Goal: Obtain resource: Obtain resource

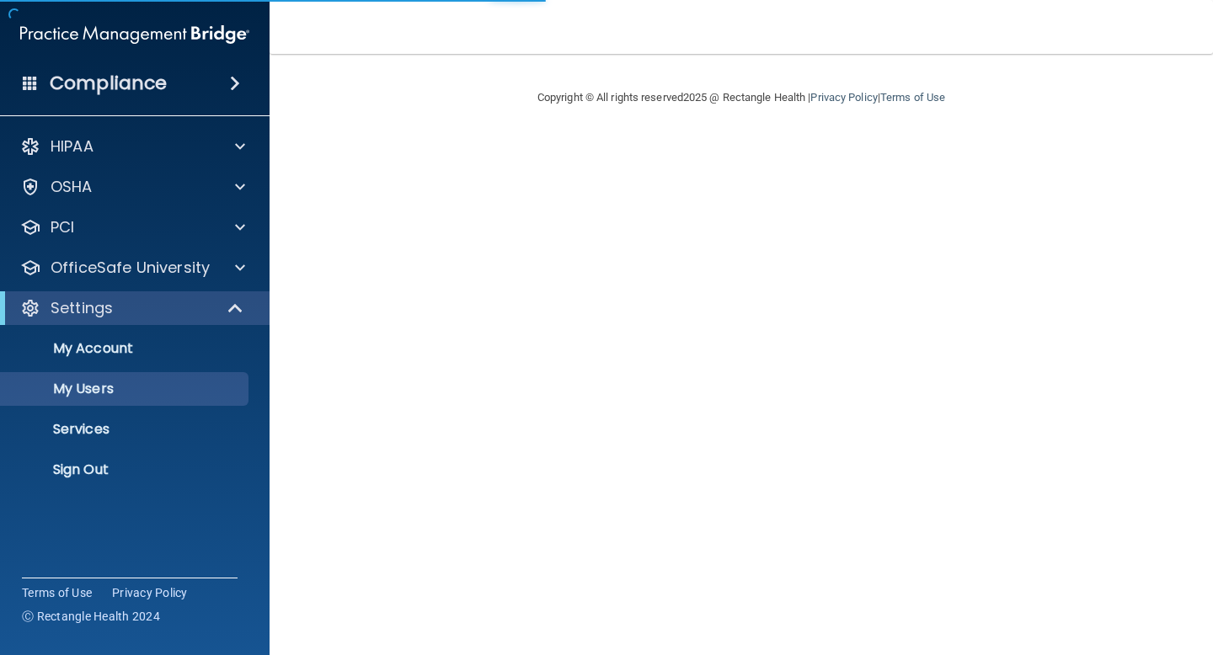
select select "20"
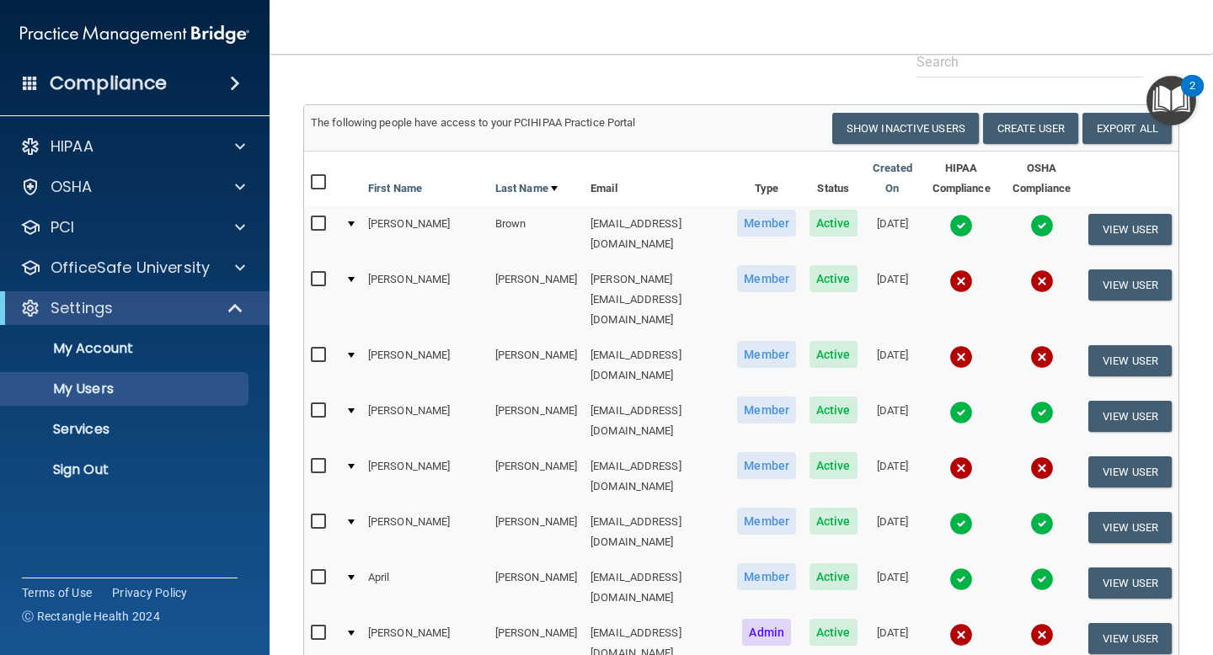
scroll to position [90, 0]
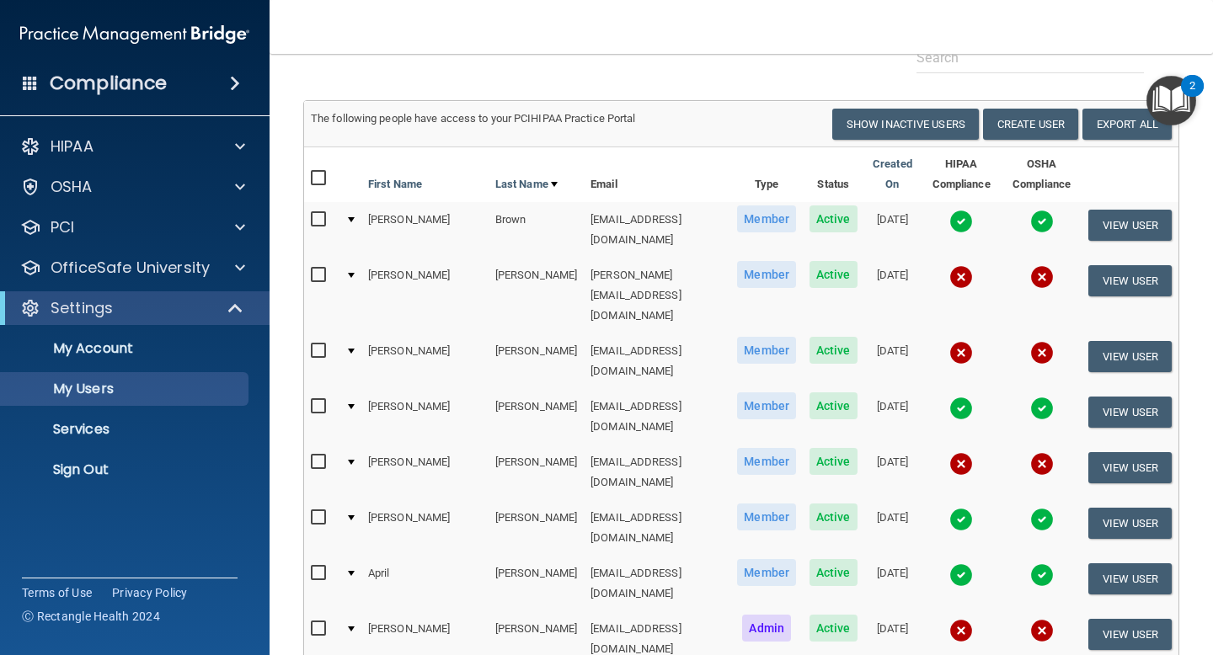
click at [949, 397] on img at bounding box center [961, 409] width 24 height 24
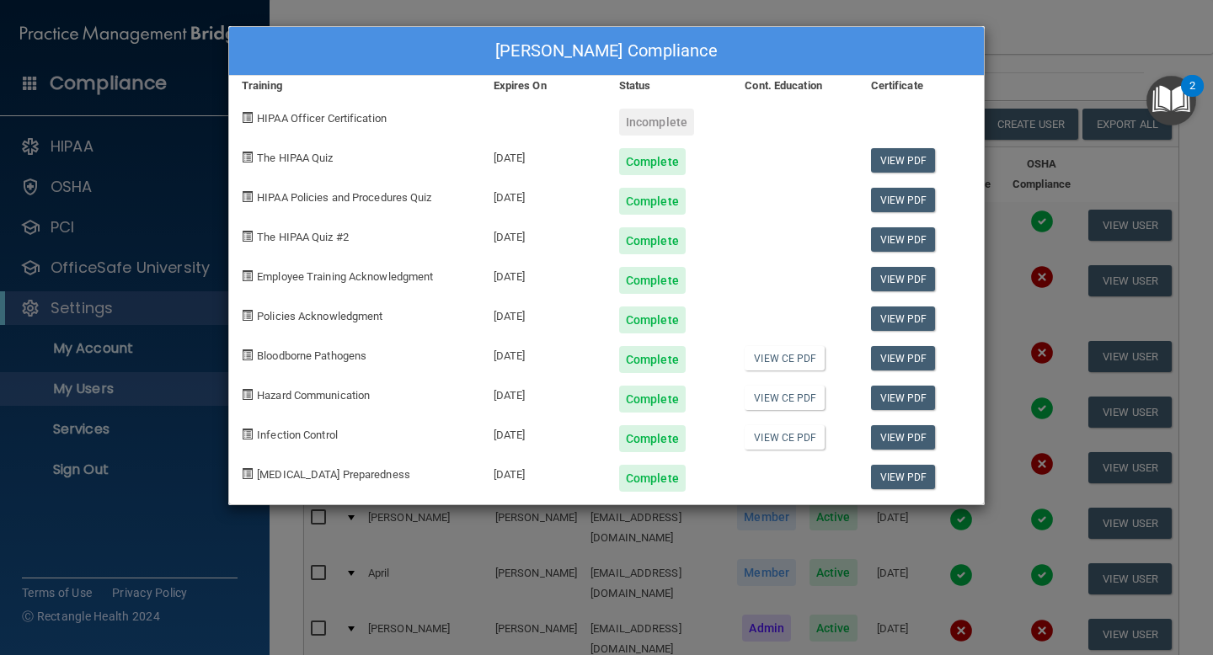
click at [1039, 79] on div "[PERSON_NAME] Compliance Training Expires On Status Cont. Education Certificate…" at bounding box center [606, 327] width 1213 height 655
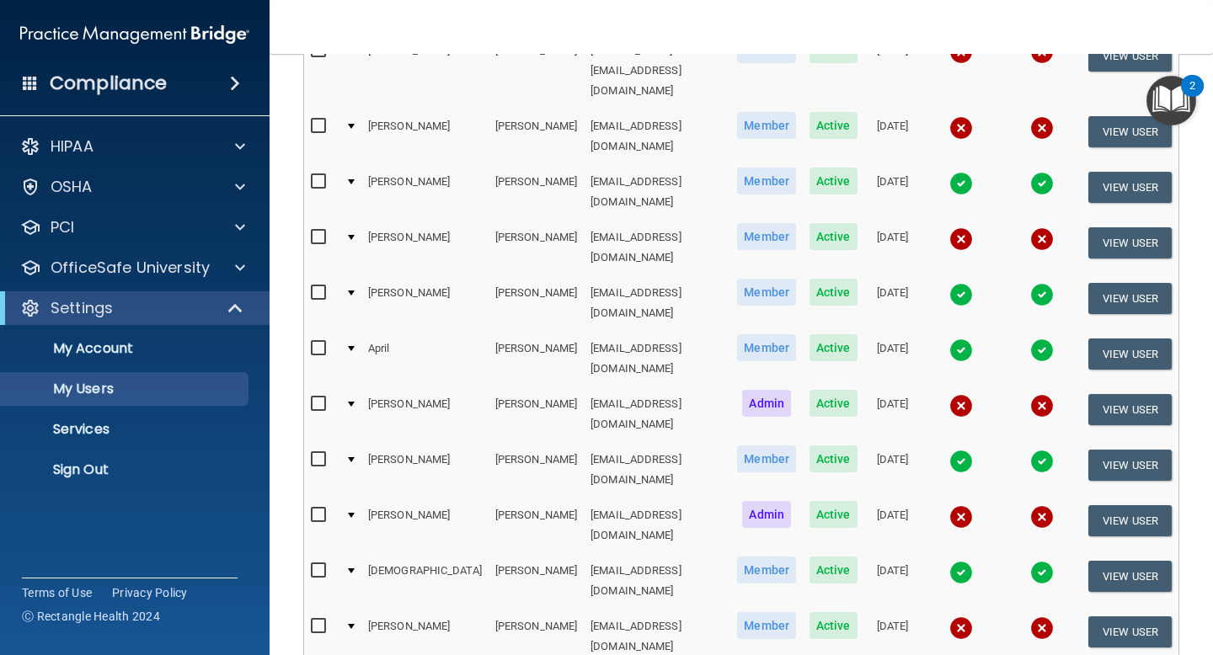
scroll to position [377, 0]
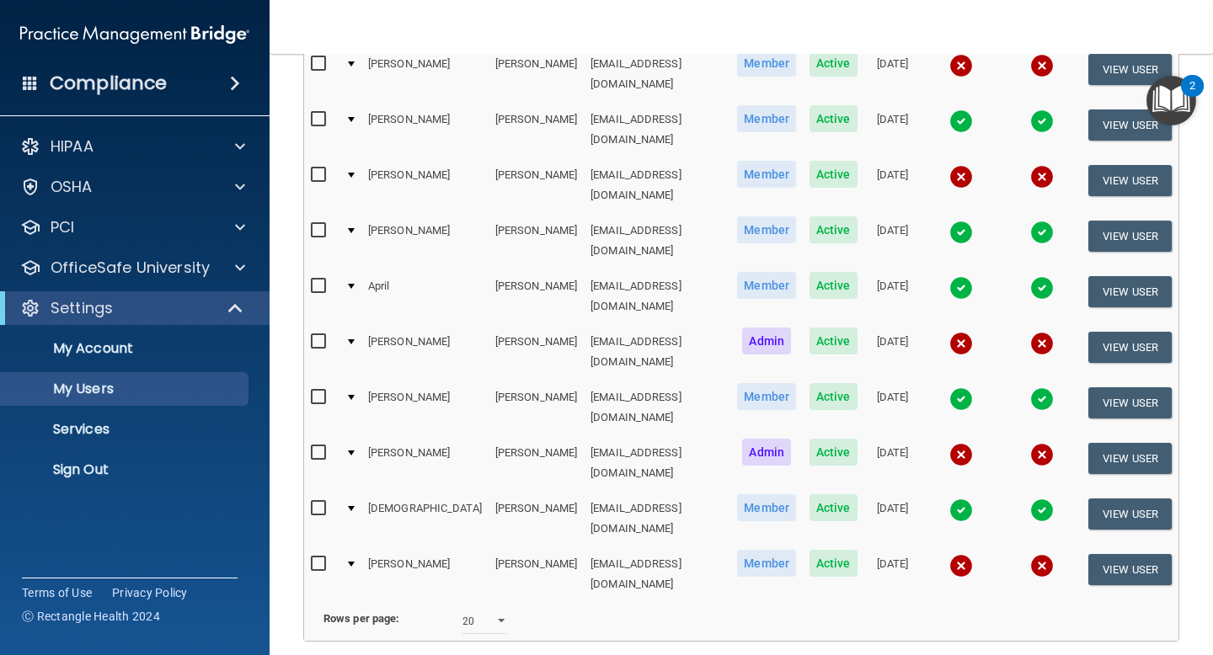
click at [949, 499] on img at bounding box center [961, 511] width 24 height 24
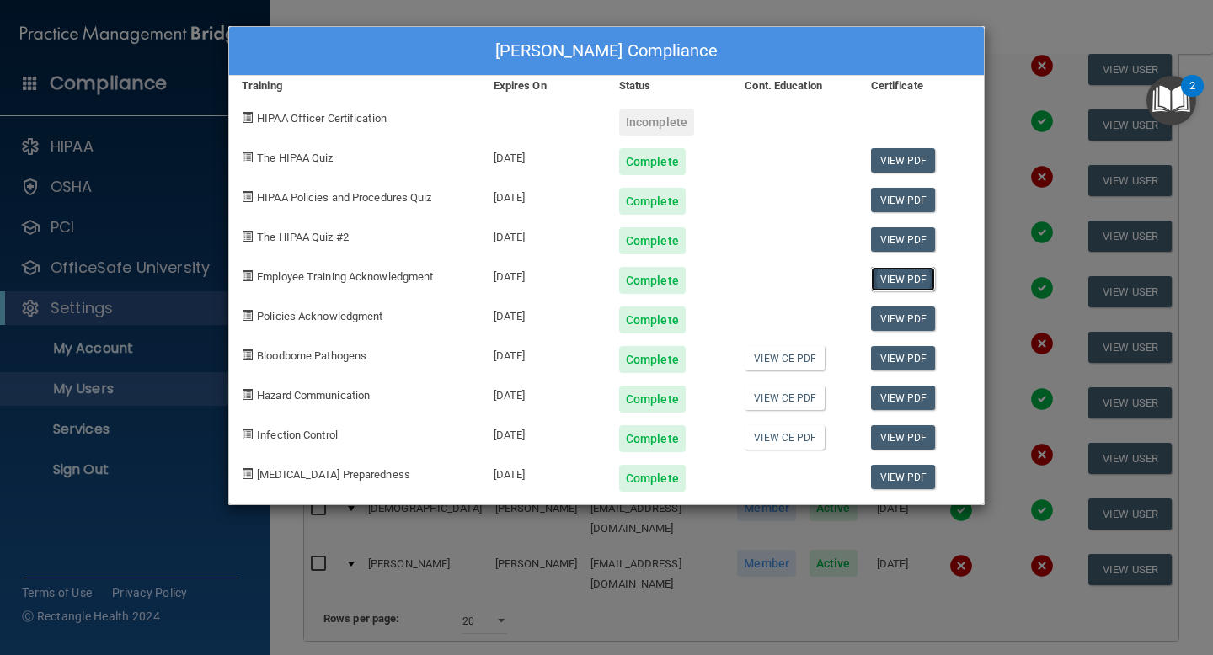
click at [911, 286] on link "View PDF" at bounding box center [903, 279] width 65 height 24
click at [908, 317] on link "View PDF" at bounding box center [903, 319] width 65 height 24
click at [890, 162] on link "View PDF" at bounding box center [903, 160] width 65 height 24
click at [894, 238] on link "View PDF" at bounding box center [903, 239] width 65 height 24
click at [887, 355] on link "View PDF" at bounding box center [903, 358] width 65 height 24
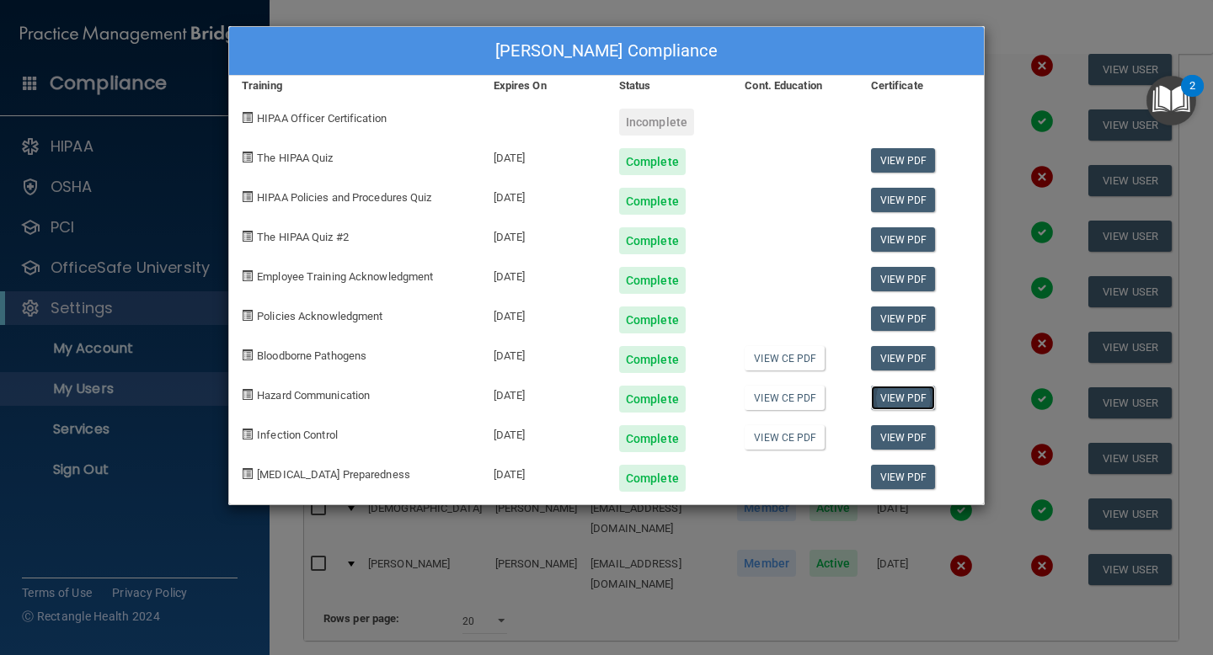
click at [913, 400] on link "View PDF" at bounding box center [903, 398] width 65 height 24
click at [899, 441] on link "View PDF" at bounding box center [903, 437] width 65 height 24
click at [916, 477] on link "View PDF" at bounding box center [903, 477] width 65 height 24
click at [915, 198] on link "View PDF" at bounding box center [903, 200] width 65 height 24
click at [1020, 27] on div "[PERSON_NAME] Compliance Training Expires On Status Cont. Education Certificate…" at bounding box center [606, 327] width 1213 height 655
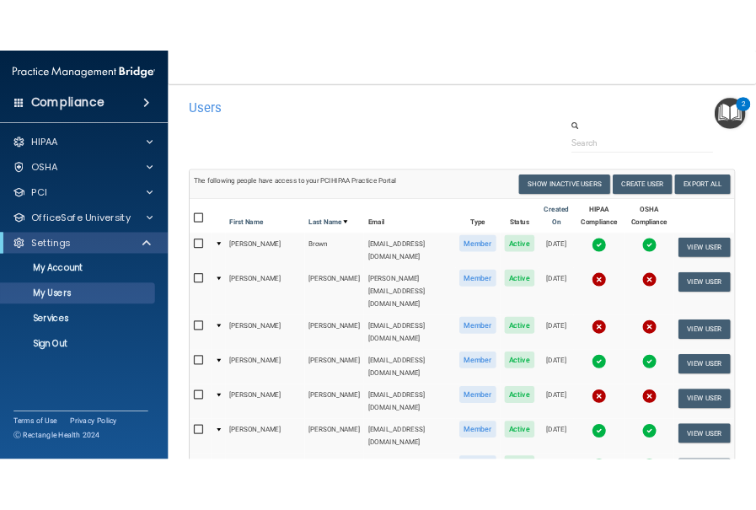
scroll to position [124, 0]
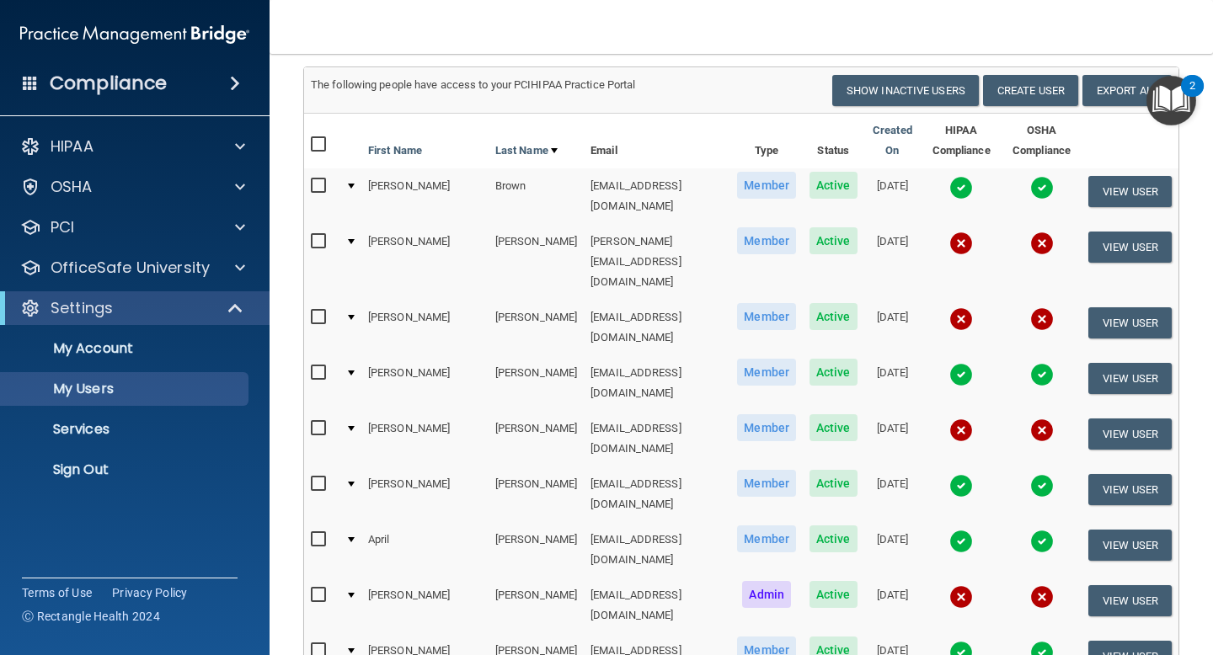
click at [1031, 185] on img at bounding box center [1042, 188] width 24 height 24
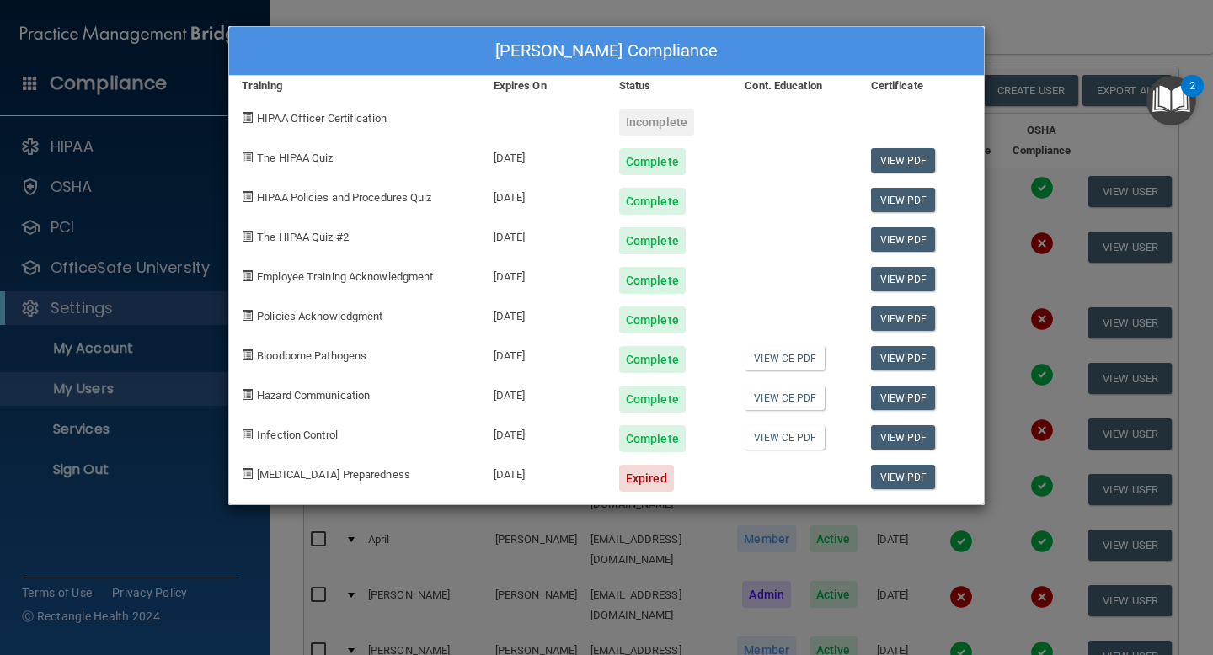
click at [1033, 35] on div "[PERSON_NAME] Compliance Training Expires On Status Cont. Education Certificate…" at bounding box center [606, 327] width 1213 height 655
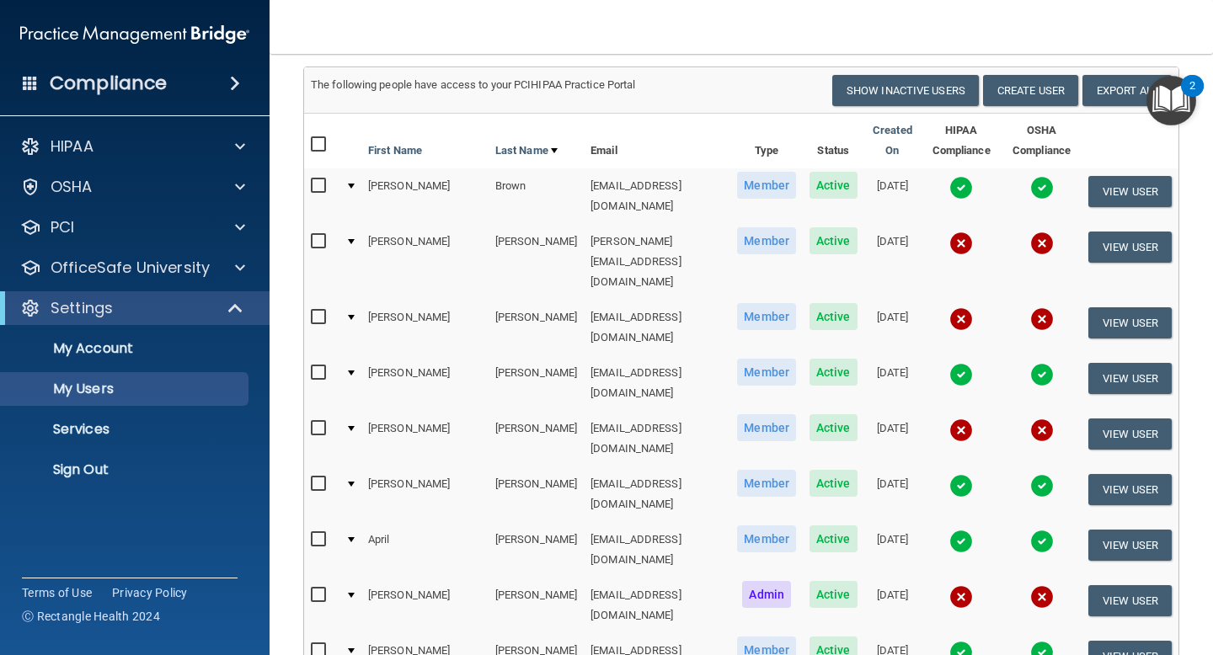
click at [949, 363] on img at bounding box center [961, 375] width 24 height 24
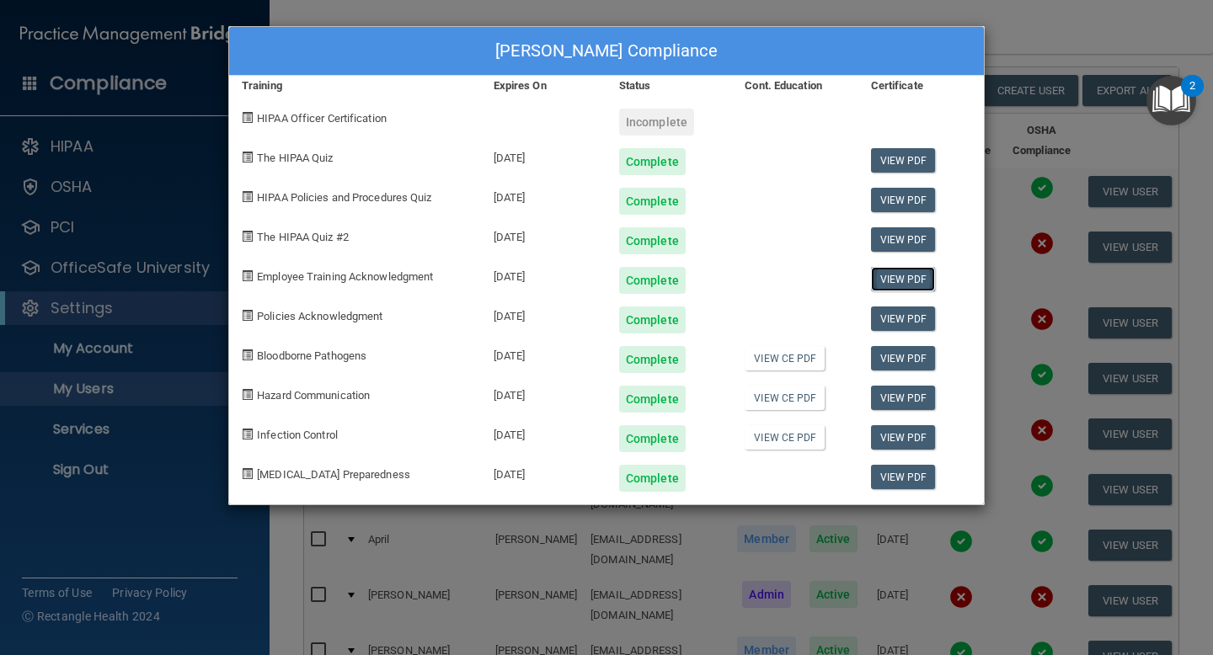
click at [897, 275] on link "View PDF" at bounding box center [903, 279] width 65 height 24
click at [893, 318] on link "View PDF" at bounding box center [903, 319] width 65 height 24
click at [904, 161] on link "View PDF" at bounding box center [903, 160] width 65 height 24
click at [900, 243] on link "View PDF" at bounding box center [903, 239] width 65 height 24
click at [902, 193] on link "View PDF" at bounding box center [903, 200] width 65 height 24
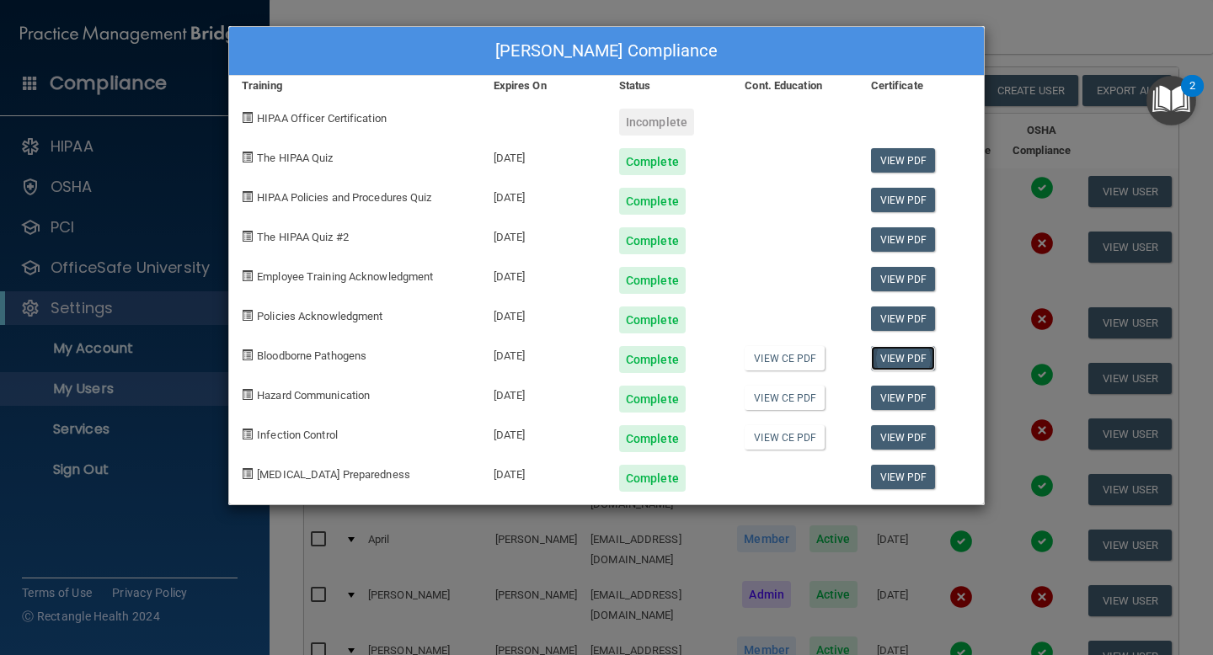
click at [896, 357] on link "View PDF" at bounding box center [903, 358] width 65 height 24
click at [898, 401] on link "View PDF" at bounding box center [903, 398] width 65 height 24
click at [887, 440] on link "View PDF" at bounding box center [903, 437] width 65 height 24
click at [900, 482] on link "View PDF" at bounding box center [903, 477] width 65 height 24
click at [1049, 38] on div "[PERSON_NAME] Compliance Training Expires On Status Cont. Education Certificate…" at bounding box center [606, 327] width 1213 height 655
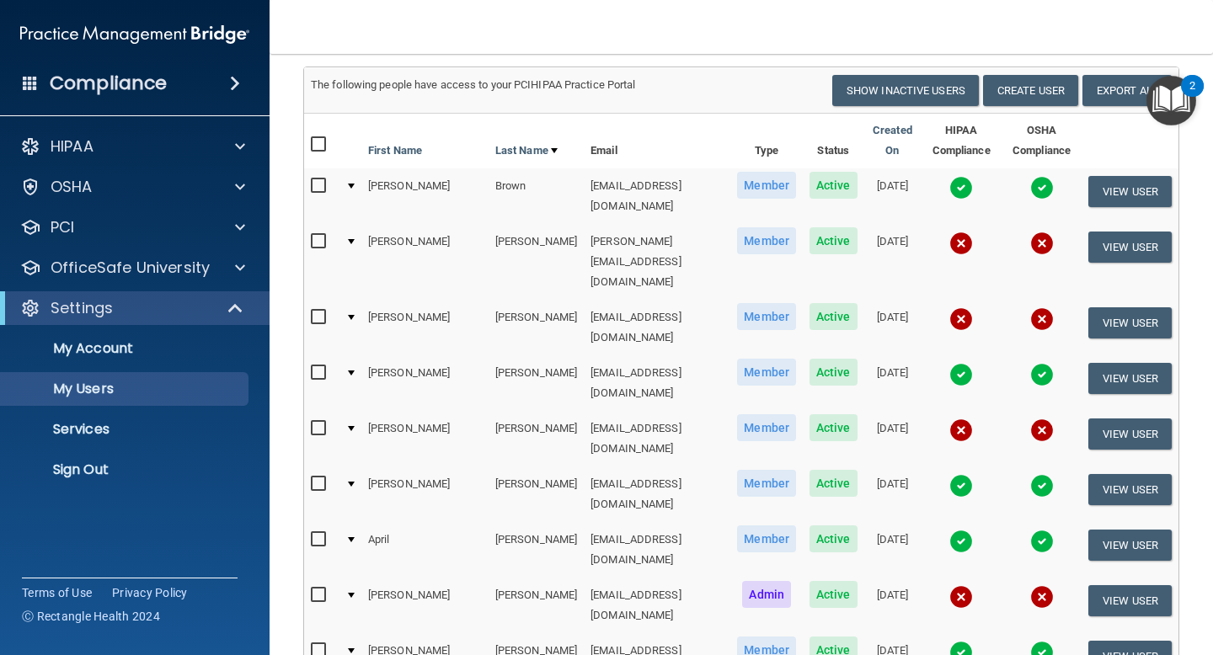
click at [949, 474] on img at bounding box center [961, 486] width 24 height 24
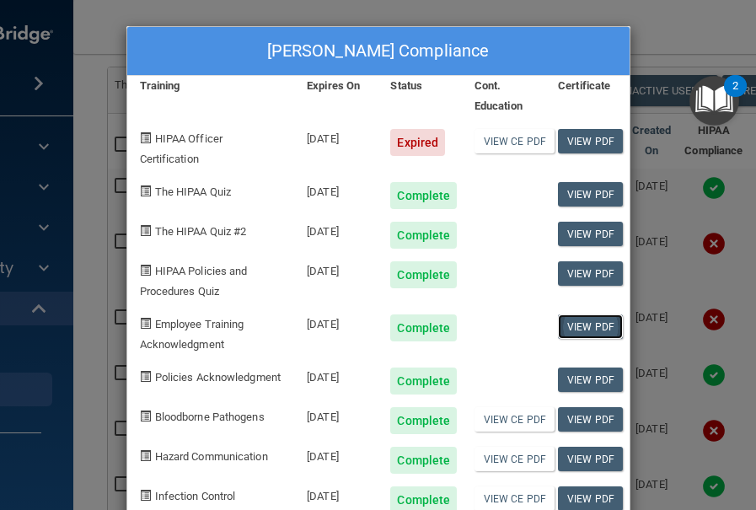
click at [580, 330] on link "View PDF" at bounding box center [590, 326] width 65 height 24
click at [579, 330] on link "View PDF" at bounding box center [590, 326] width 65 height 24
click at [588, 200] on link "View PDF" at bounding box center [590, 194] width 65 height 24
click at [581, 238] on link "View PDF" at bounding box center [590, 234] width 65 height 24
click at [599, 269] on link "View PDF" at bounding box center [590, 273] width 65 height 24
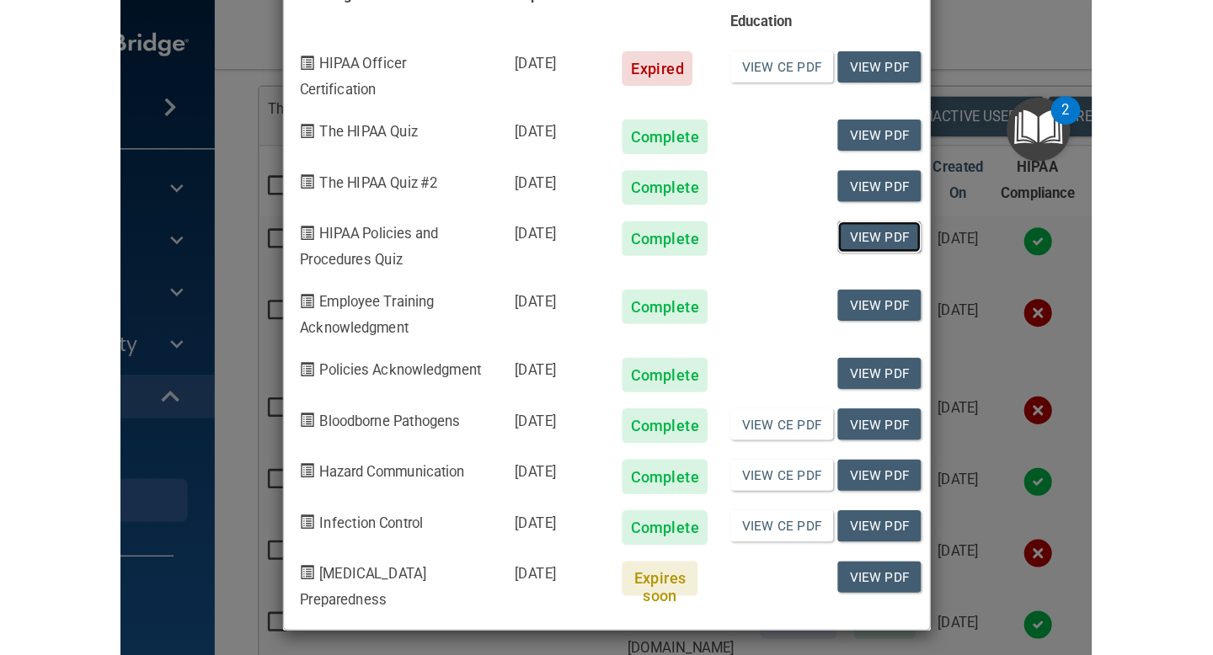
scroll to position [96, 0]
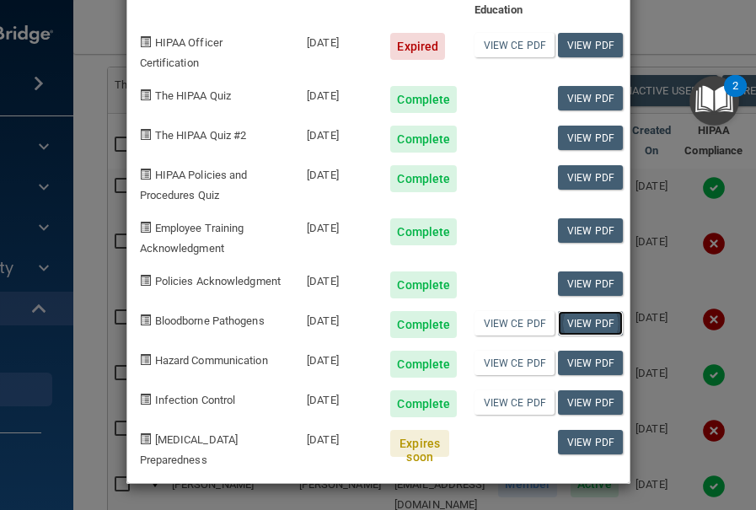
click at [587, 335] on link "View PDF" at bounding box center [590, 323] width 65 height 24
click at [594, 375] on link "View PDF" at bounding box center [590, 362] width 65 height 24
click at [607, 414] on link "View PDF" at bounding box center [590, 402] width 65 height 24
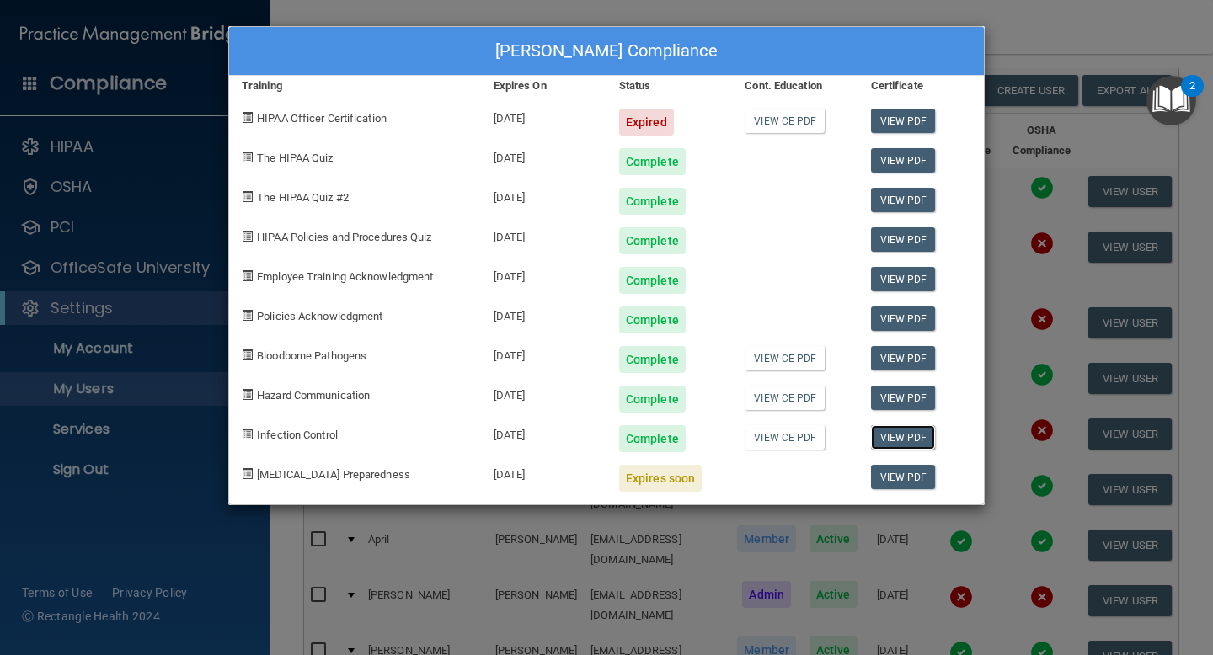
scroll to position [0, 0]
click at [1046, 42] on div "[PERSON_NAME] Compliance Training Expires On Status Cont. Education Certificate…" at bounding box center [606, 327] width 1213 height 655
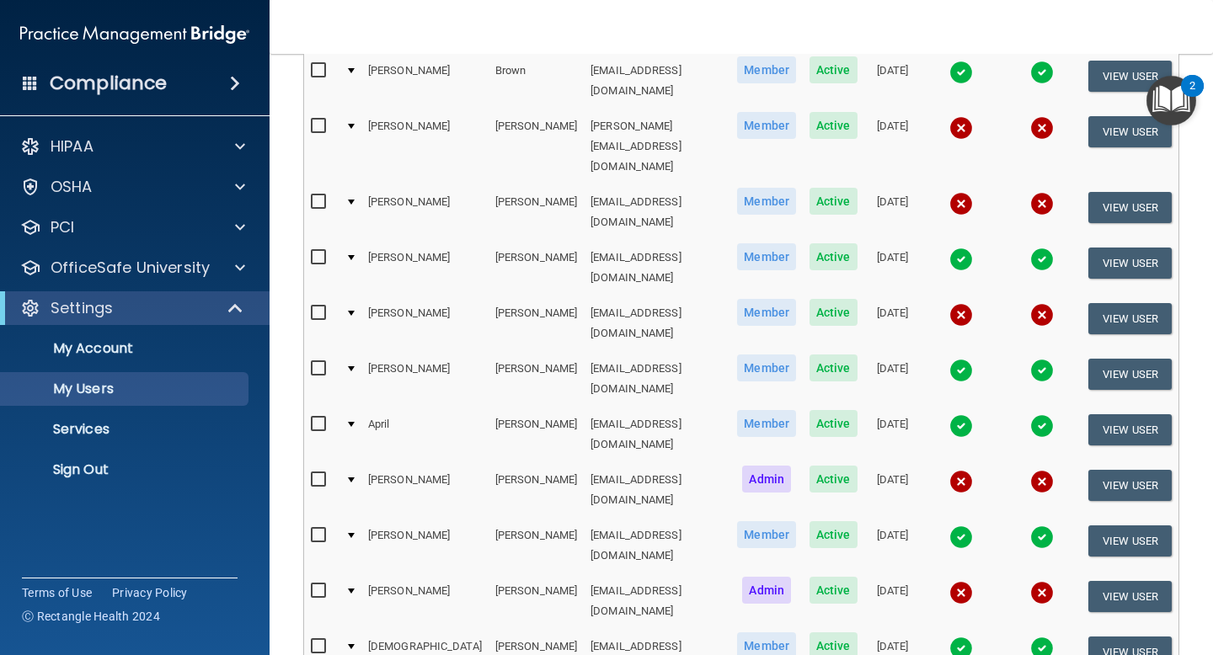
scroll to position [240, 0]
click at [949, 414] on img at bounding box center [961, 426] width 24 height 24
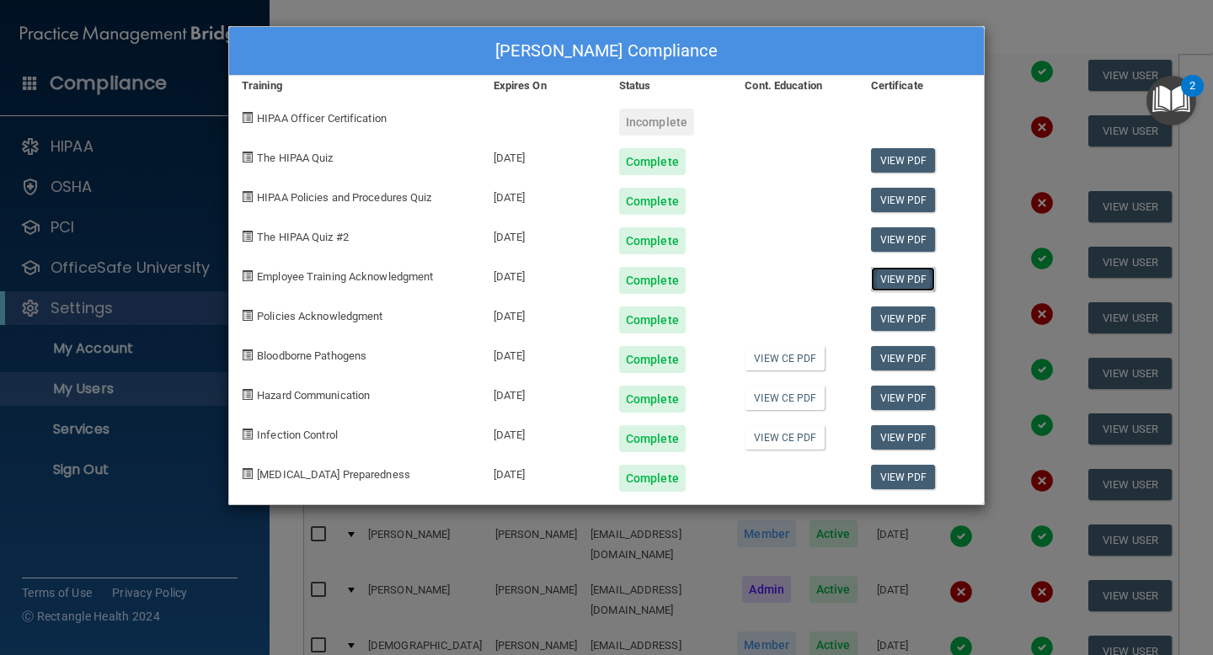
click at [920, 277] on link "View PDF" at bounding box center [903, 279] width 65 height 24
click at [879, 322] on link "View PDF" at bounding box center [903, 319] width 65 height 24
click at [909, 162] on link "View PDF" at bounding box center [903, 160] width 65 height 24
click at [921, 243] on link "View PDF" at bounding box center [903, 239] width 65 height 24
click at [903, 200] on link "View PDF" at bounding box center [903, 200] width 65 height 24
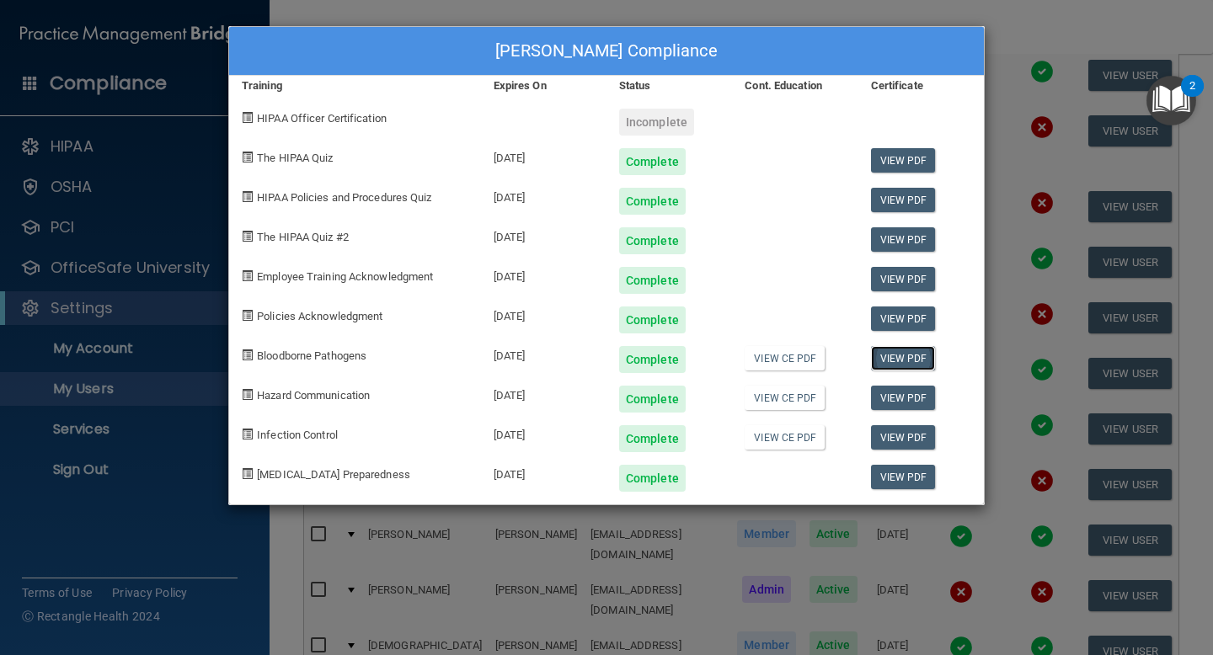
click at [896, 357] on link "View PDF" at bounding box center [903, 358] width 65 height 24
click at [905, 395] on link "View PDF" at bounding box center [903, 398] width 65 height 24
click at [901, 442] on link "View PDF" at bounding box center [903, 437] width 65 height 24
click at [904, 479] on link "View PDF" at bounding box center [903, 477] width 65 height 24
click at [1041, 37] on div "[PERSON_NAME] Compliance Training Expires On Status Cont. Education Certificate…" at bounding box center [606, 327] width 1213 height 655
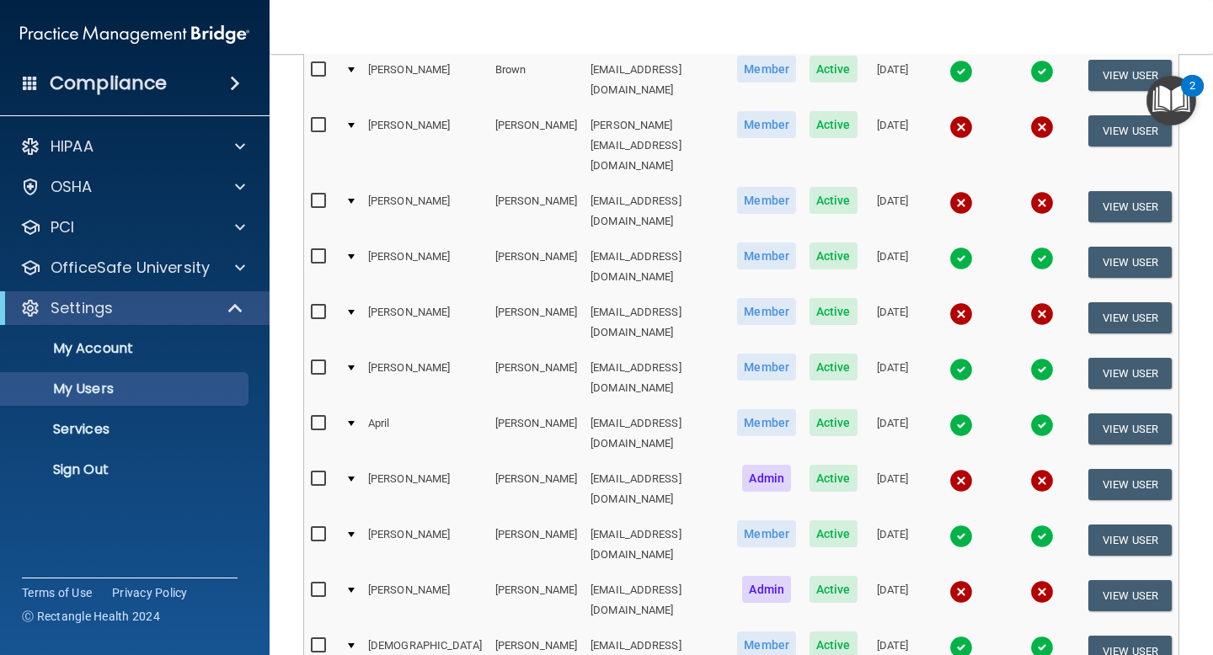
click at [949, 525] on img at bounding box center [961, 537] width 24 height 24
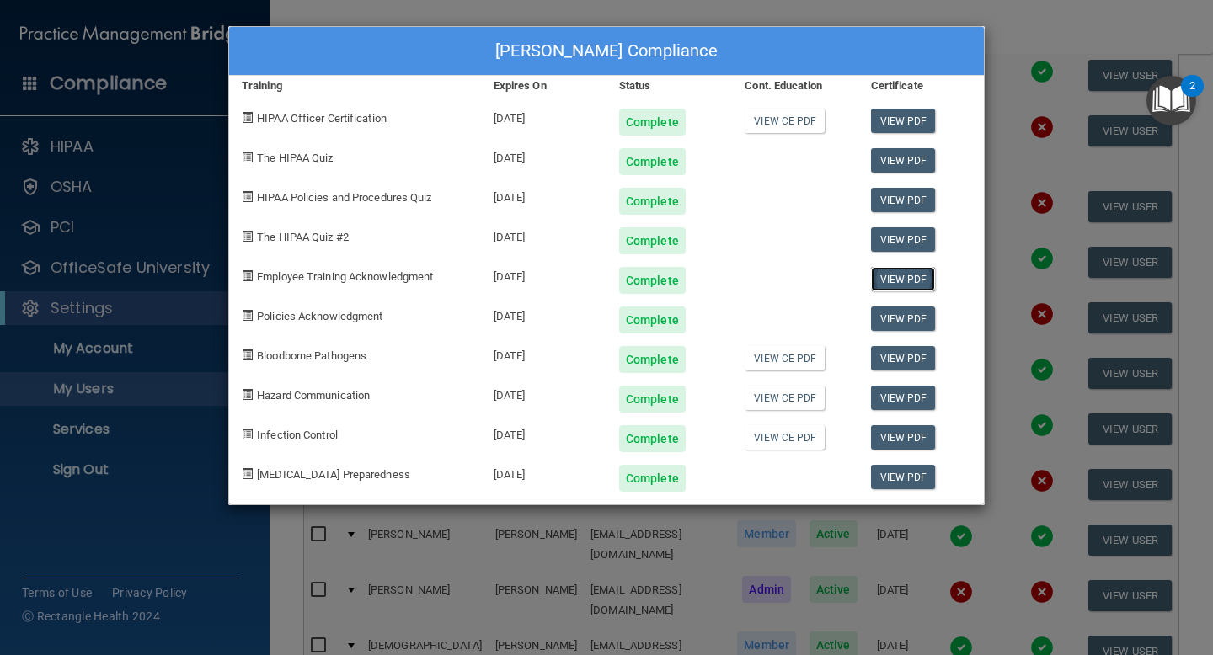
click at [918, 275] on link "View PDF" at bounding box center [903, 279] width 65 height 24
click at [907, 311] on link "View PDF" at bounding box center [903, 319] width 65 height 24
click at [904, 162] on link "View PDF" at bounding box center [903, 160] width 65 height 24
click at [904, 242] on link "View PDF" at bounding box center [903, 239] width 65 height 24
click at [900, 200] on link "View PDF" at bounding box center [903, 200] width 65 height 24
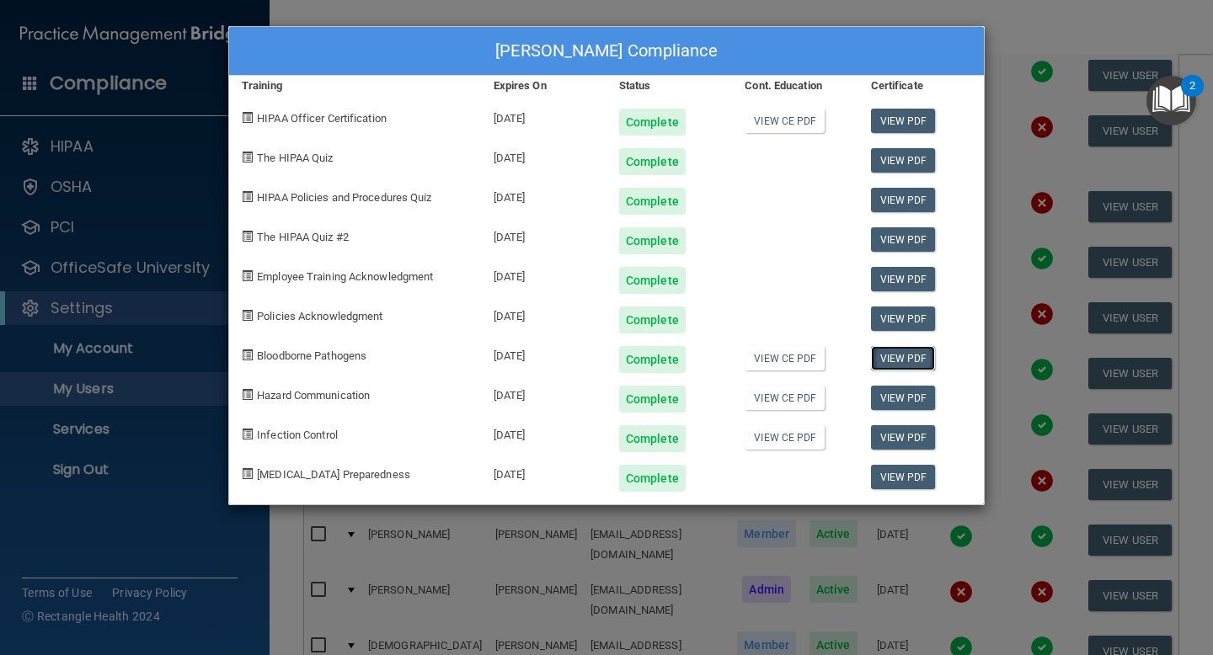
click at [904, 357] on link "View PDF" at bounding box center [903, 358] width 65 height 24
click at [916, 403] on link "View PDF" at bounding box center [903, 398] width 65 height 24
click at [916, 437] on link "View PDF" at bounding box center [903, 437] width 65 height 24
click at [897, 483] on link "View PDF" at bounding box center [903, 477] width 65 height 24
click at [1027, 26] on div "[PERSON_NAME] Compliance Training Expires On Status Cont. Education Certificate…" at bounding box center [606, 327] width 1213 height 655
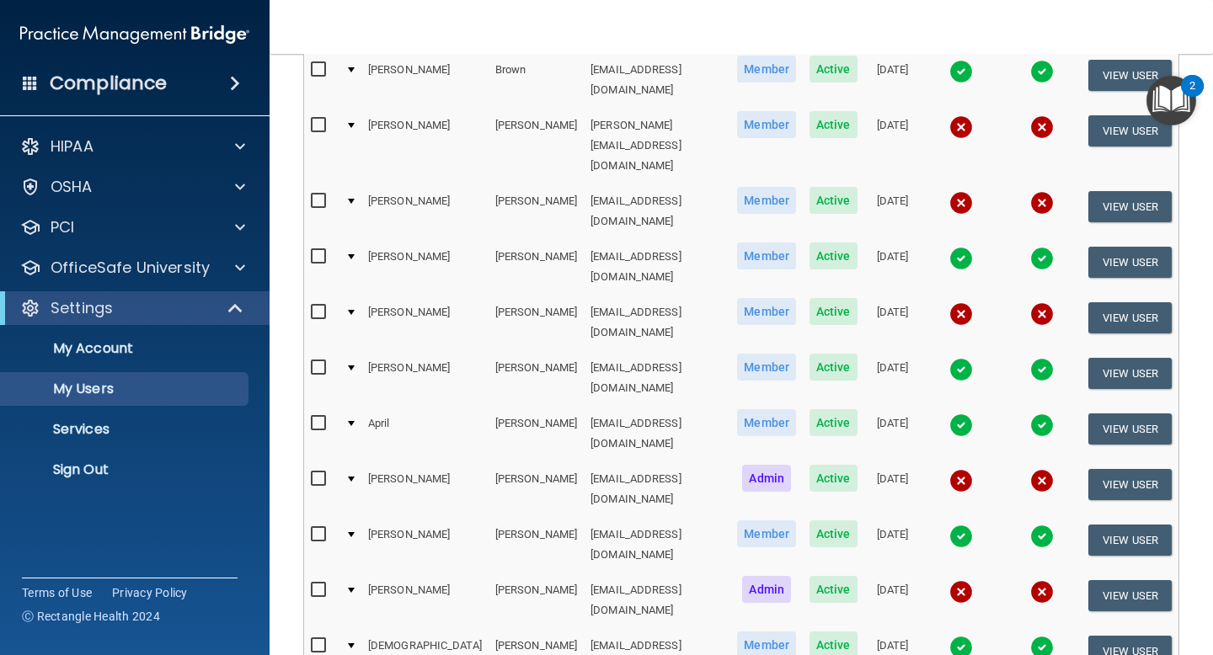
click at [949, 580] on img at bounding box center [961, 592] width 24 height 24
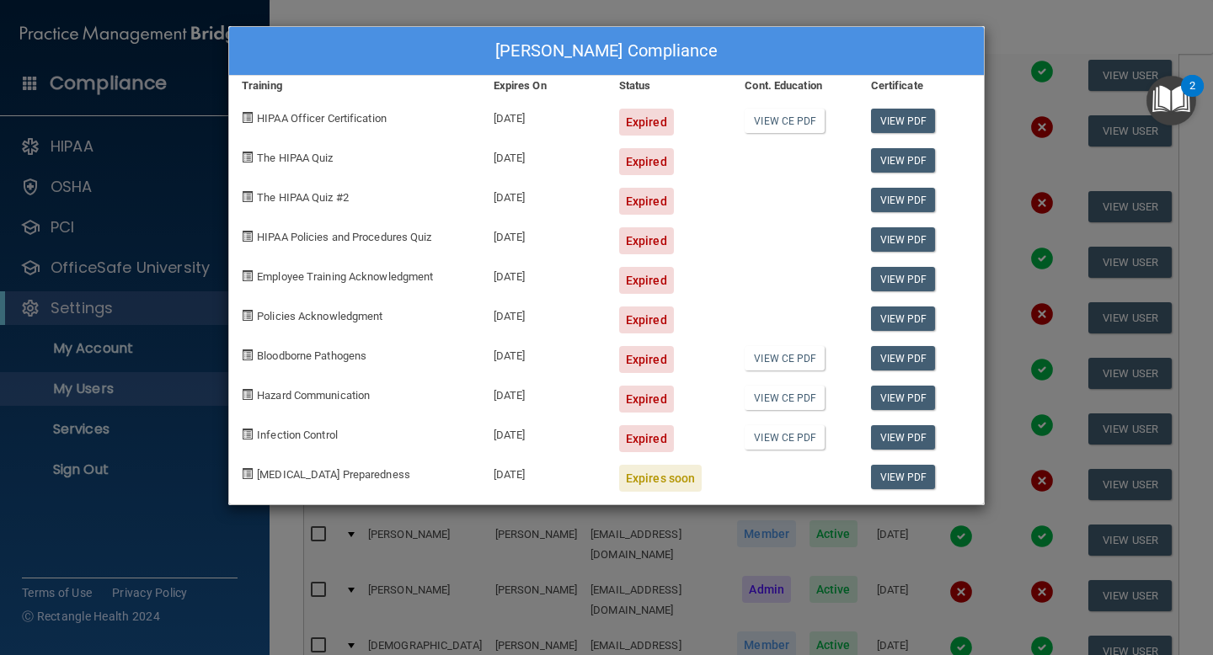
click at [1036, 20] on div "[PERSON_NAME] Compliance Training Expires On Status Cont. Education Certificate…" at bounding box center [606, 327] width 1213 height 655
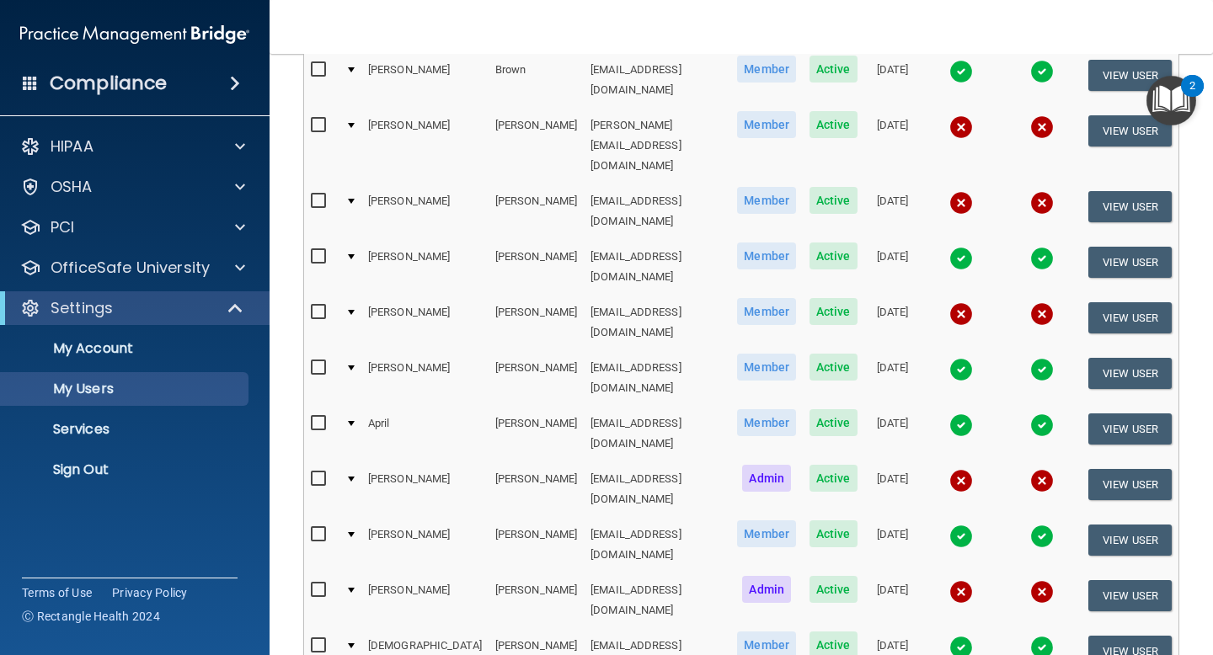
click at [1043, 469] on img at bounding box center [1042, 481] width 24 height 24
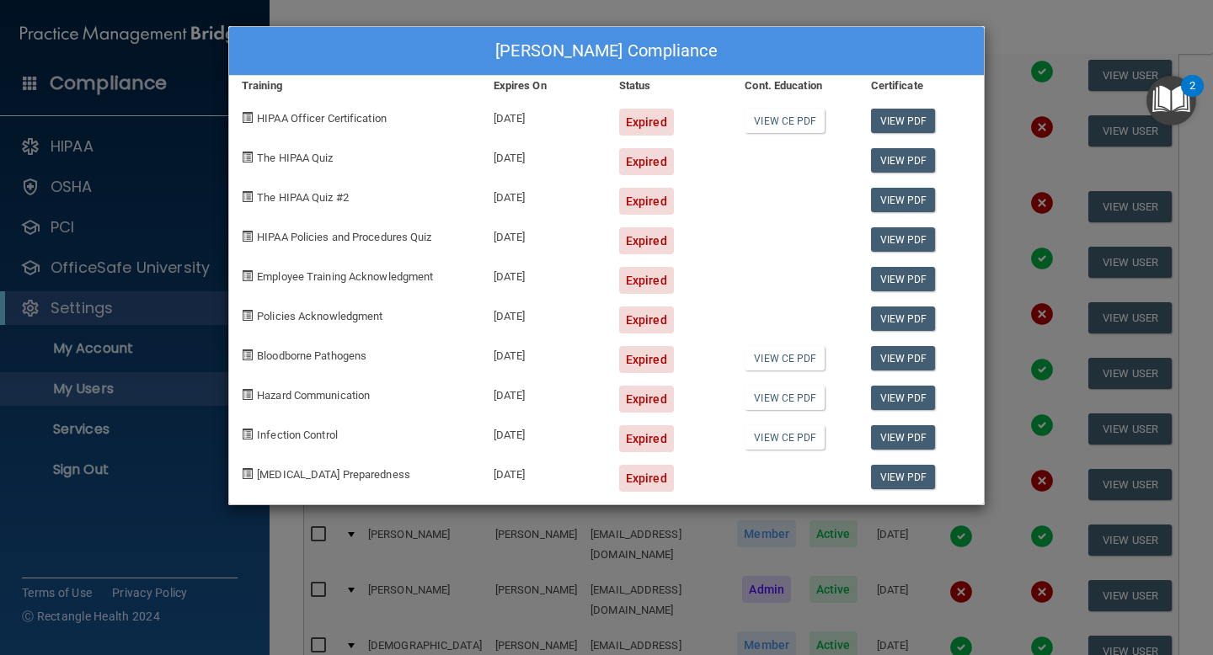
click at [1076, 42] on div "[PERSON_NAME] Compliance Training Expires On Status Cont. Education Certificate…" at bounding box center [606, 327] width 1213 height 655
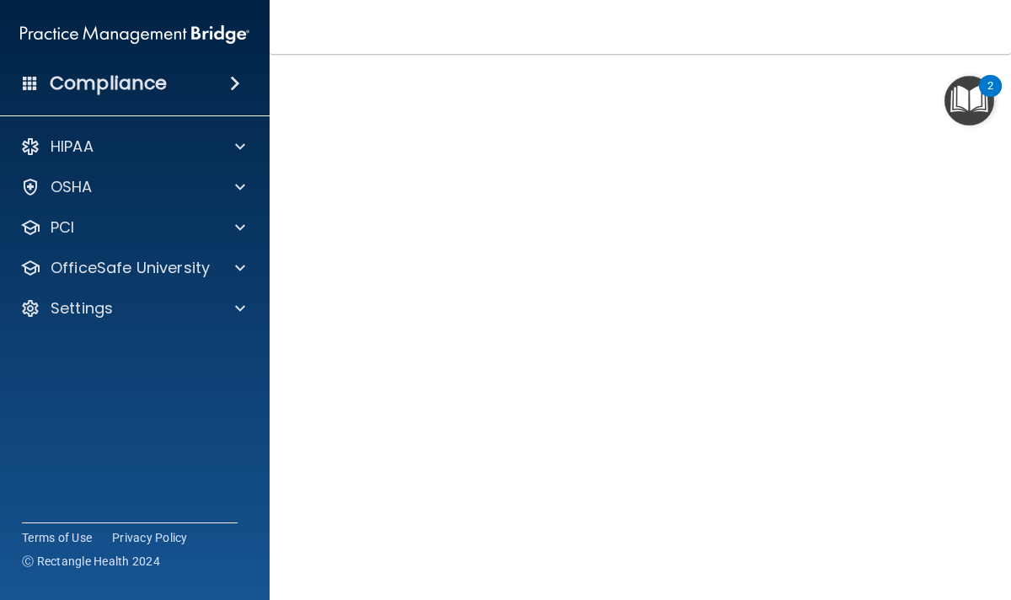
scroll to position [20, 0]
